Goal: Information Seeking & Learning: Learn about a topic

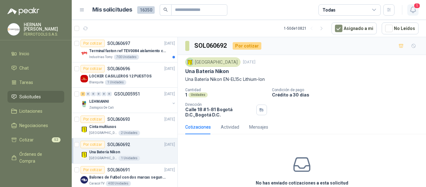
click at [412, 10] on icon "button" at bounding box center [413, 10] width 8 height 8
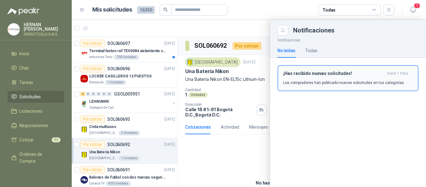
click at [331, 81] on p "Los compradores han publicado nuevas solicitudes en tus categorías." at bounding box center [344, 83] width 122 height 6
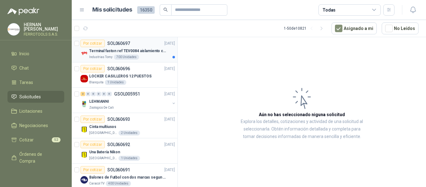
click at [151, 53] on p "Terminal faston ref TEV0084 aislamiento completo" at bounding box center [128, 51] width 78 height 6
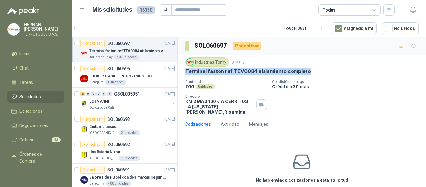
drag, startPoint x: 183, startPoint y: 69, endPoint x: 322, endPoint y: 72, distance: 138.5
click at [322, 72] on div "Industrias Tomy 14 oct, 2025 Terminal faston ref TEV0084 aislamiento completo C…" at bounding box center [302, 86] width 248 height 62
copy p "Terminal faston ref TEV0084 aislamiento completo"
click at [146, 81] on div "Blanquita 1 Unidades" at bounding box center [132, 82] width 86 height 5
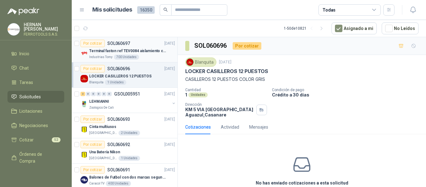
click at [142, 58] on div "Industrias Tomy 700 Unidades" at bounding box center [132, 57] width 86 height 5
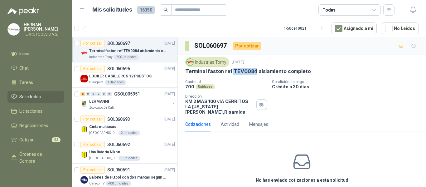
drag, startPoint x: 230, startPoint y: 72, endPoint x: 253, endPoint y: 73, distance: 22.5
click at [253, 73] on p "Terminal faston ref TEV0084 aislamiento completo" at bounding box center [247, 71] width 125 height 7
copy p "TEV0084"
